Goal: Task Accomplishment & Management: Complete application form

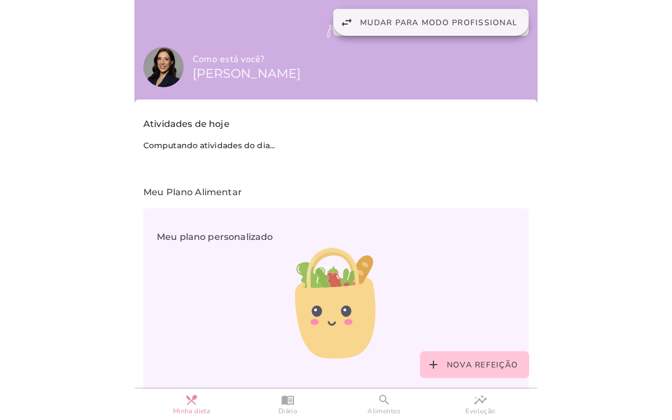
click at [387, 21] on span "Mudar para modo profissional" at bounding box center [438, 22] width 157 height 11
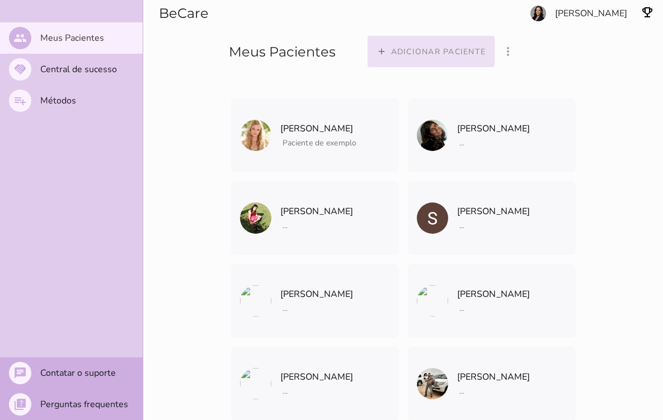
click at [0, 0] on slot "Adicionar paciente" at bounding box center [0, 0] width 0 height 0
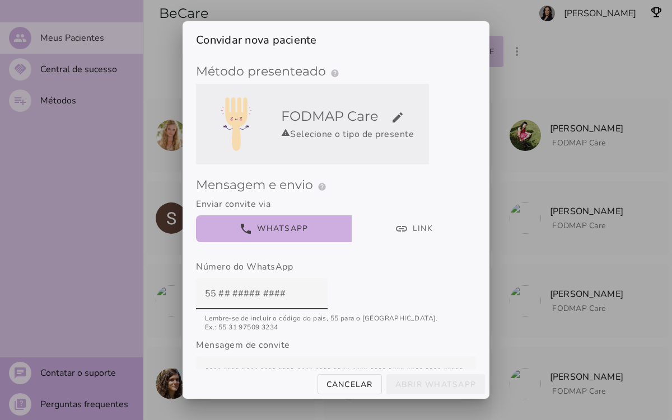
click at [313, 141] on div "FODMAP Care edit warning Selecione o tipo de presente" at bounding box center [352, 124] width 152 height 51
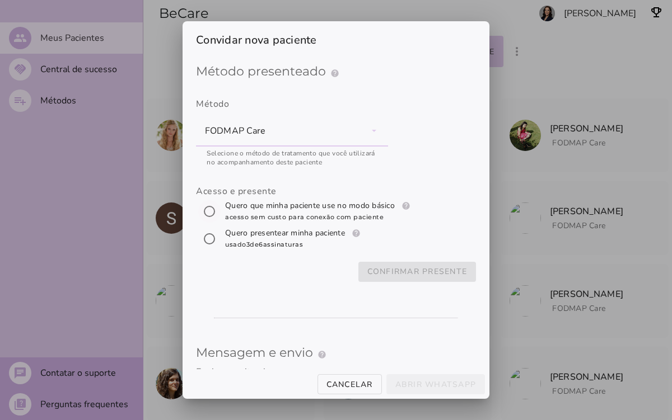
click at [210, 215] on input "[object Object]" at bounding box center [209, 211] width 27 height 27
radio input "****"
type mwc-radio "trial-extension"
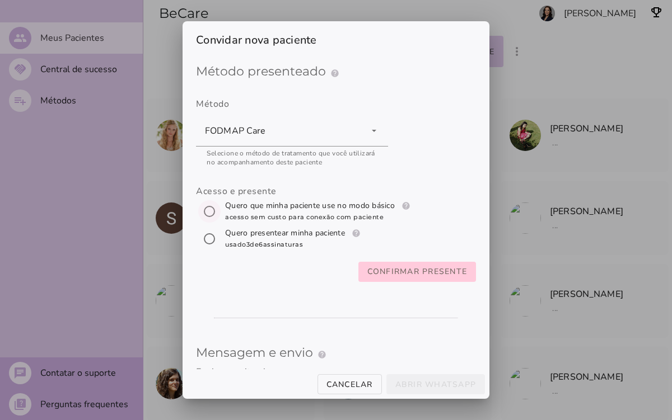
click at [0, 0] on slot "Confirmar presente" at bounding box center [0, 0] width 0 height 0
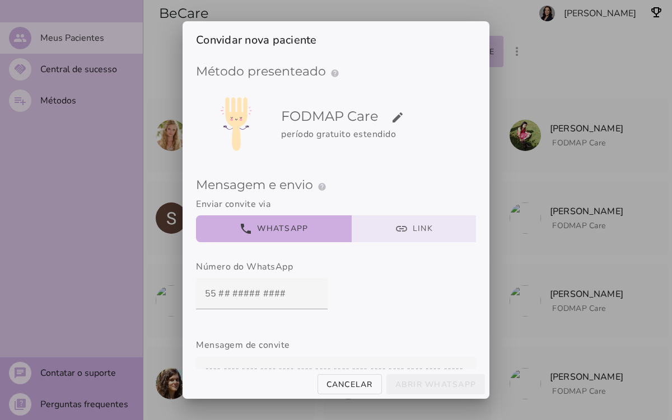
click at [399, 234] on button "link Link" at bounding box center [413, 228] width 125 height 27
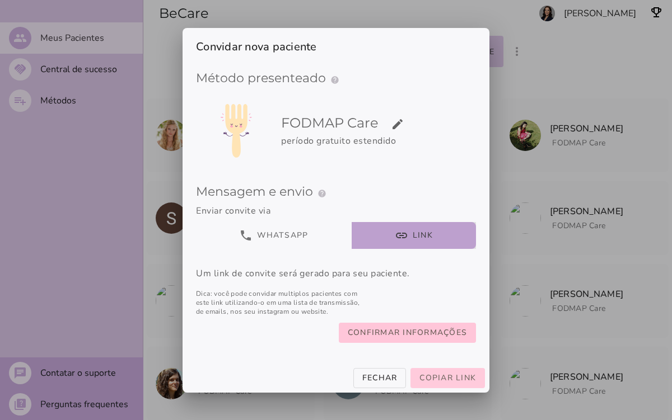
click at [425, 377] on span "Copiar link" at bounding box center [447, 378] width 57 height 11
